Goal: Transaction & Acquisition: Purchase product/service

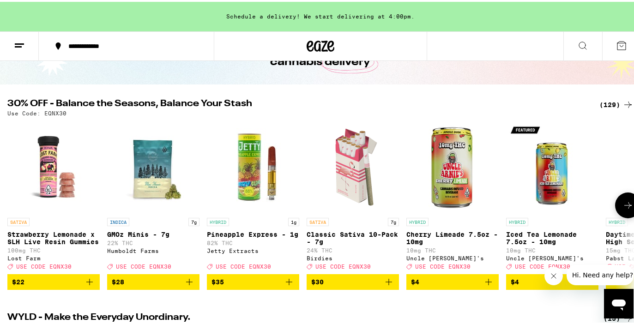
click at [388, 283] on icon "Add to bag" at bounding box center [388, 280] width 6 height 6
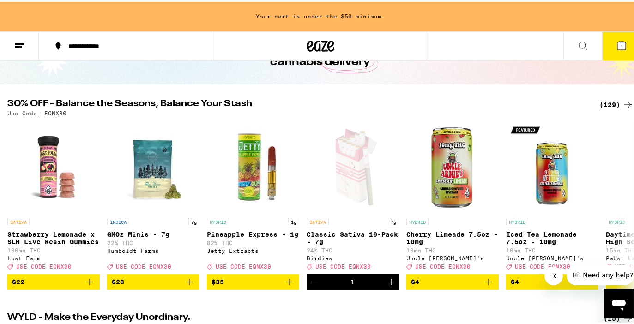
click at [601, 102] on div "(129)" at bounding box center [616, 102] width 34 height 11
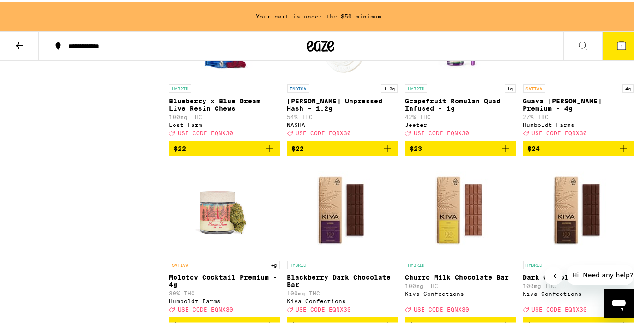
scroll to position [2113, 0]
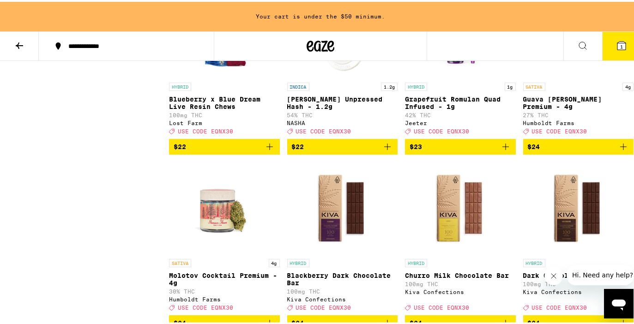
click at [620, 148] on icon "Add to bag" at bounding box center [623, 145] width 6 height 6
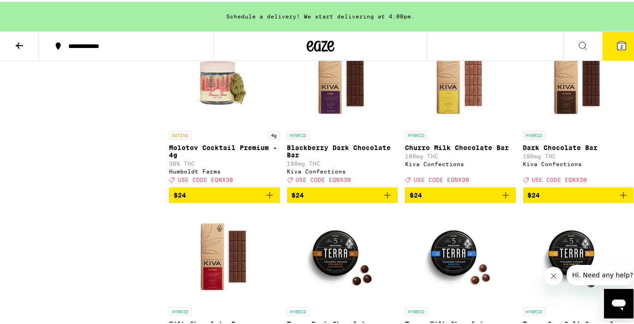
scroll to position [2241, 0]
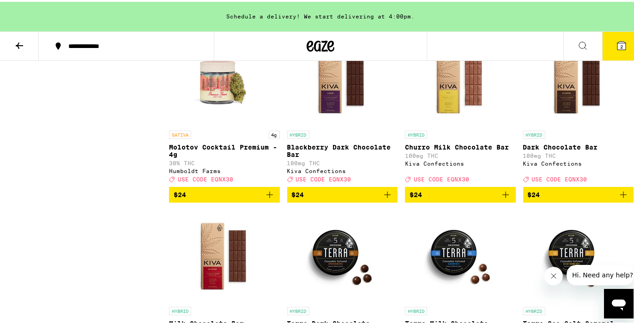
click at [196, 198] on span "$24" at bounding box center [225, 192] width 102 height 11
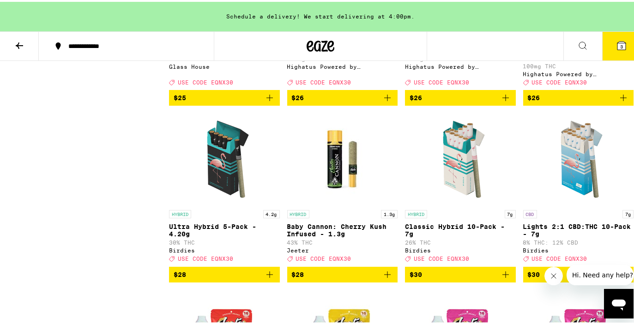
scroll to position [2859, 0]
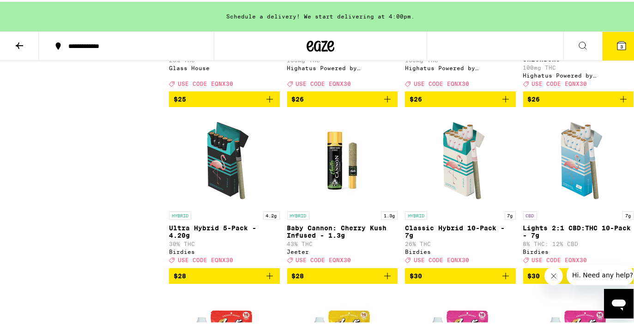
click at [620, 44] on span "3" at bounding box center [621, 45] width 3 height 6
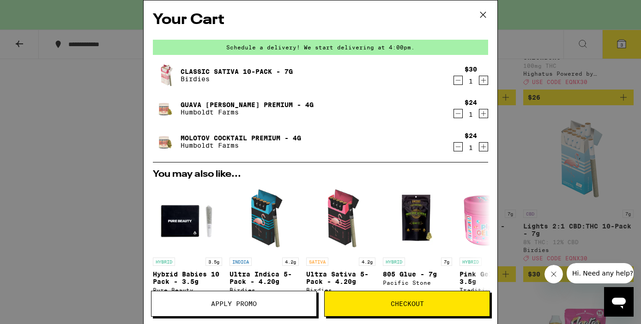
click at [230, 302] on span "Apply Promo" at bounding box center [234, 303] width 46 height 6
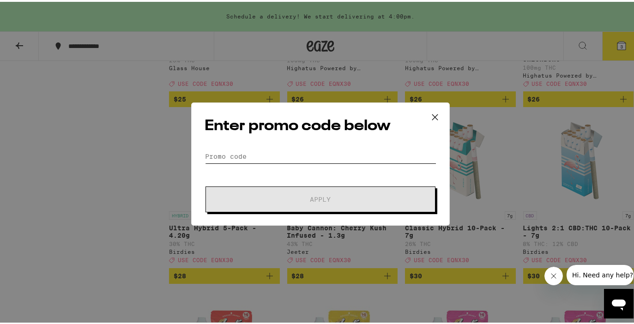
click at [216, 148] on input "Promo Code" at bounding box center [320, 155] width 232 height 14
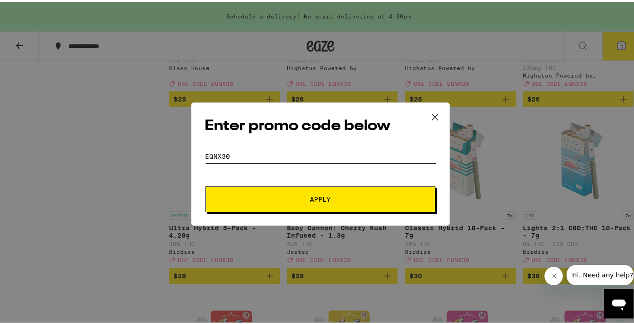
type input "eqnx30"
click at [320, 196] on span "Apply" at bounding box center [320, 197] width 21 height 6
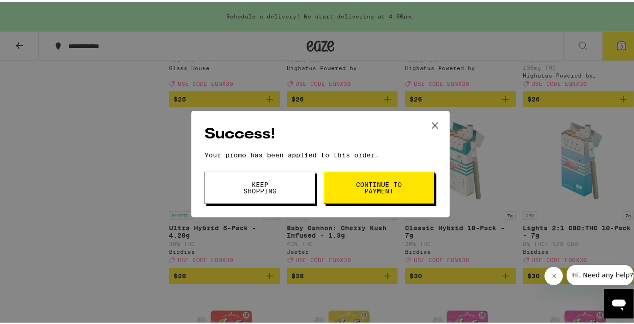
click at [355, 188] on span "Continue to payment" at bounding box center [378, 186] width 47 height 13
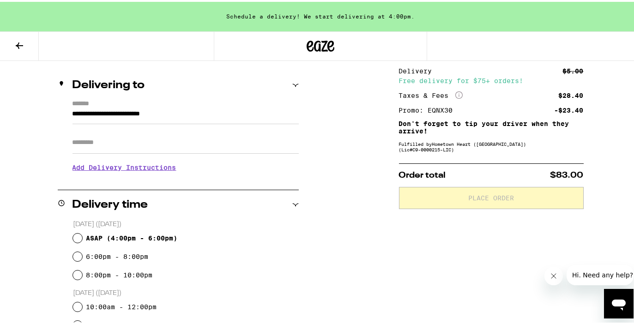
scroll to position [100, 0]
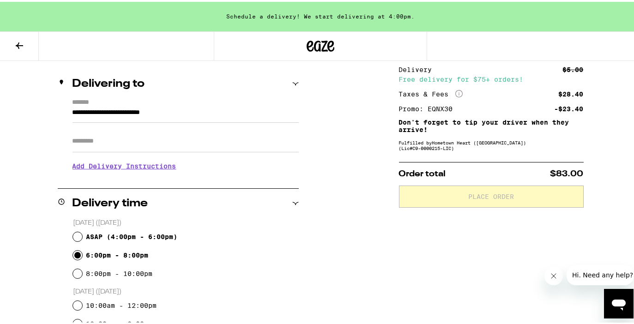
click at [75, 252] on input "6:00pm - 8:00pm" at bounding box center [77, 253] width 9 height 9
radio input "true"
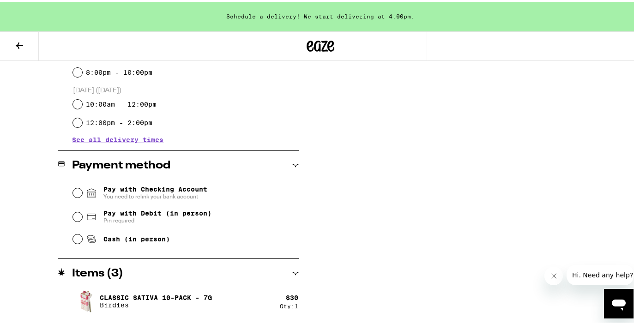
scroll to position [303, 0]
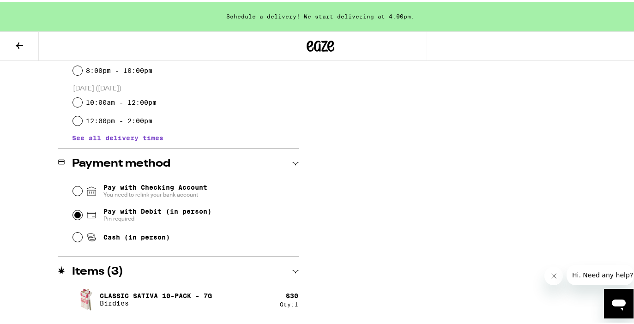
click at [77, 214] on input "Pay with Debit (in person) Pin required" at bounding box center [77, 213] width 9 height 9
radio input "true"
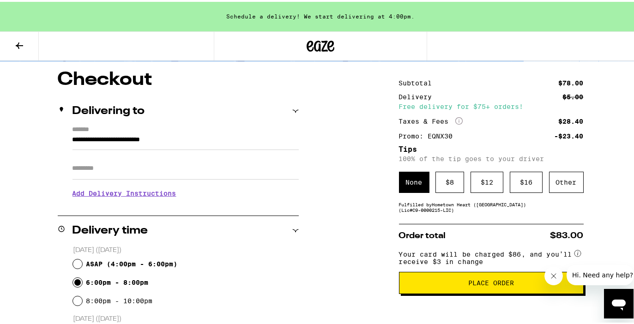
scroll to position [84, 0]
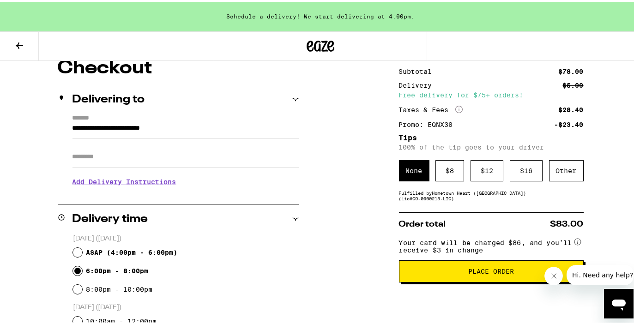
click at [498, 273] on span "Place Order" at bounding box center [491, 269] width 46 height 6
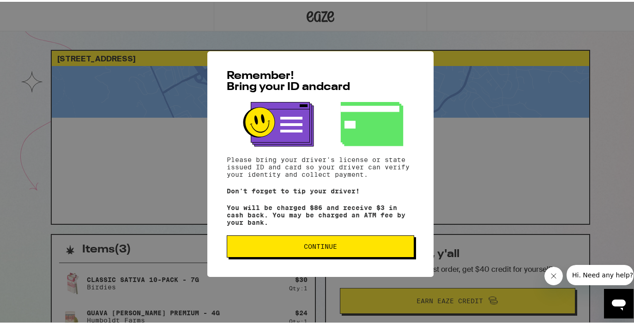
click at [351, 247] on span "Continue" at bounding box center [320, 244] width 172 height 6
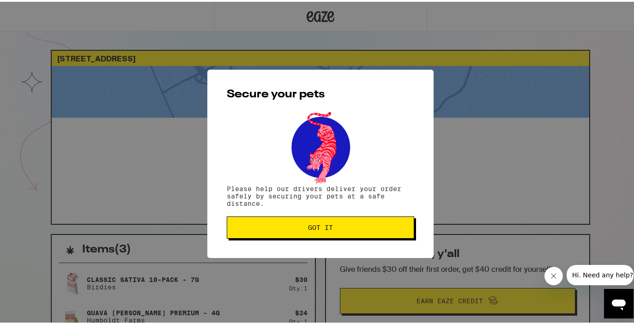
click at [348, 229] on span "Got it" at bounding box center [320, 225] width 172 height 6
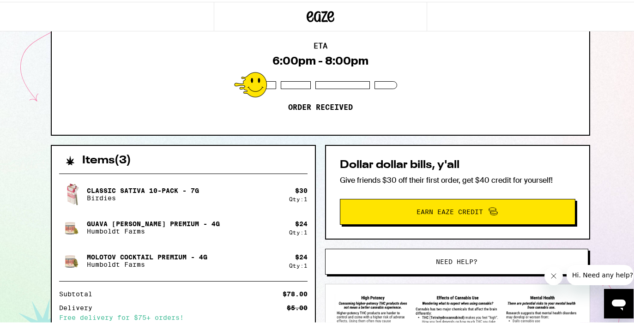
scroll to position [90, 0]
